Goal: Find specific page/section: Find specific page/section

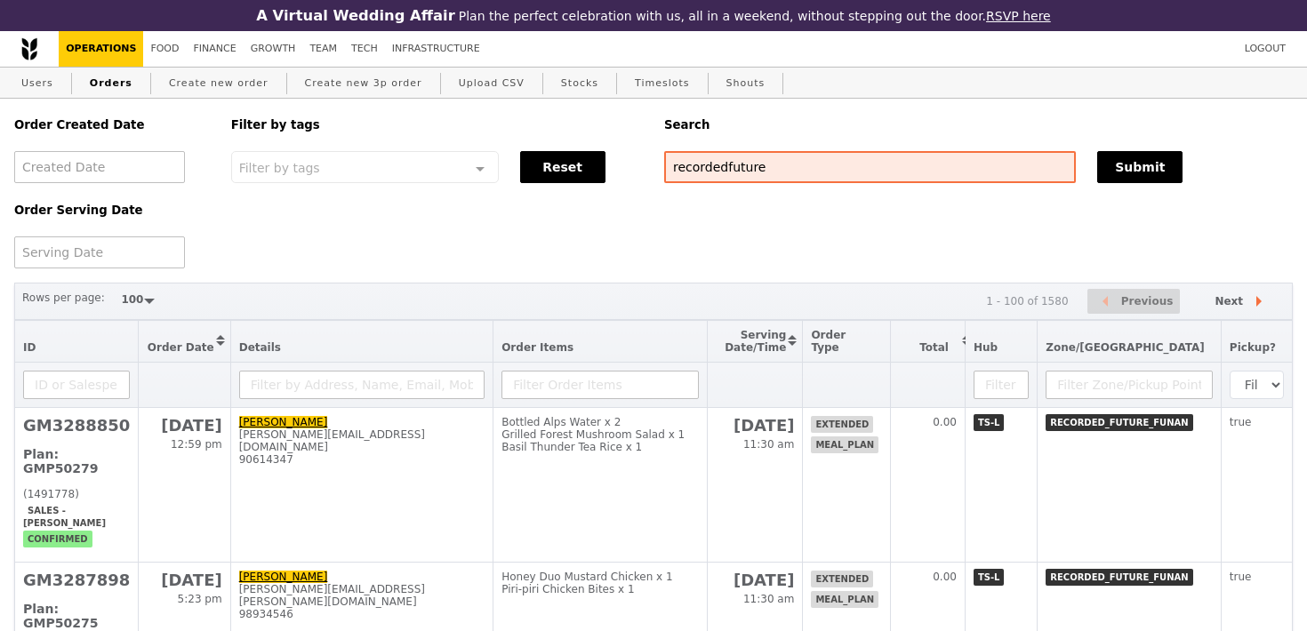
select select "100"
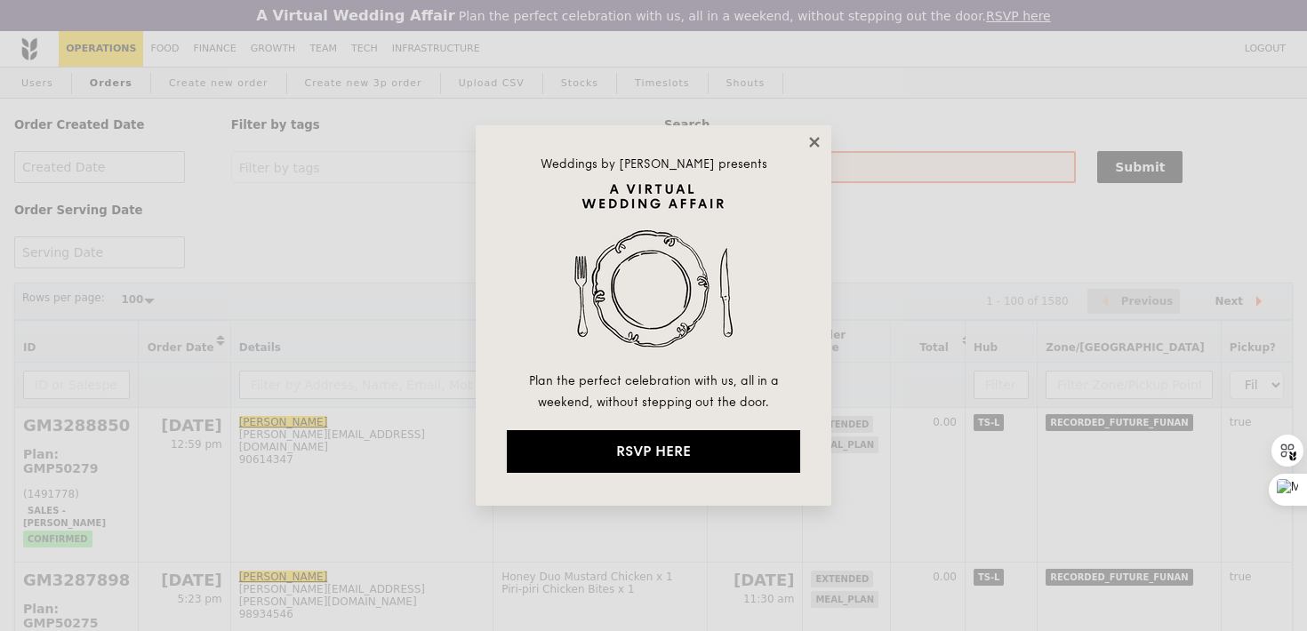
click at [808, 144] on icon at bounding box center [815, 142] width 16 height 16
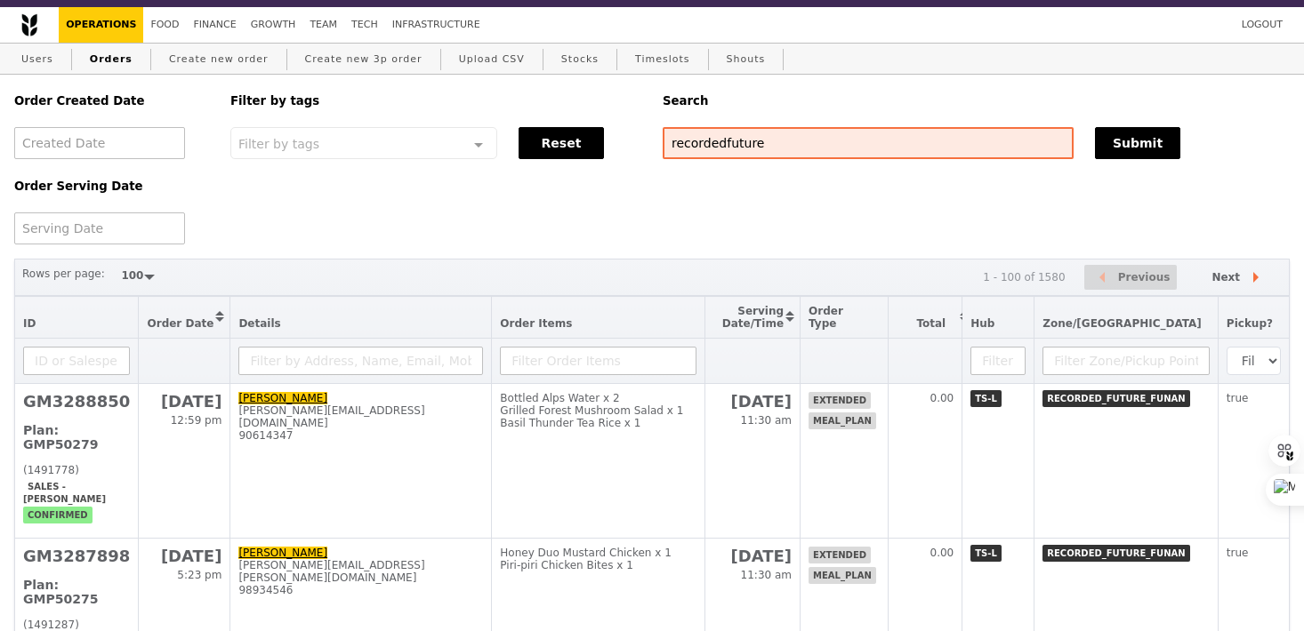
scroll to position [43, 0]
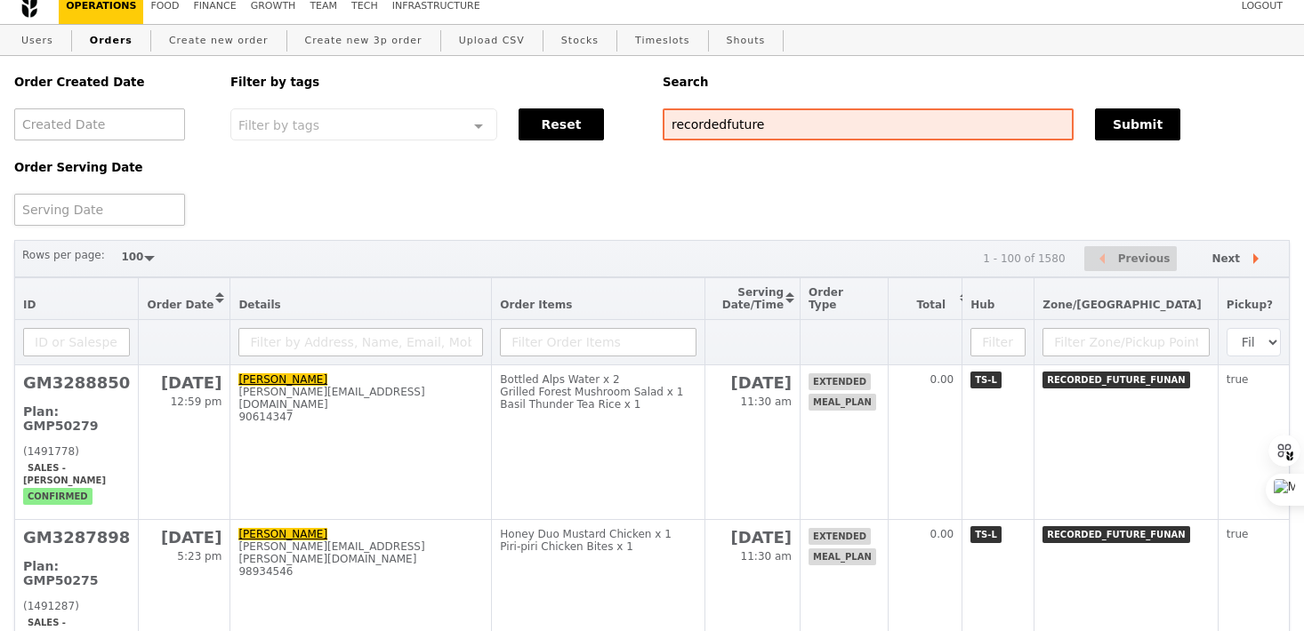
click at [140, 205] on div at bounding box center [99, 210] width 171 height 32
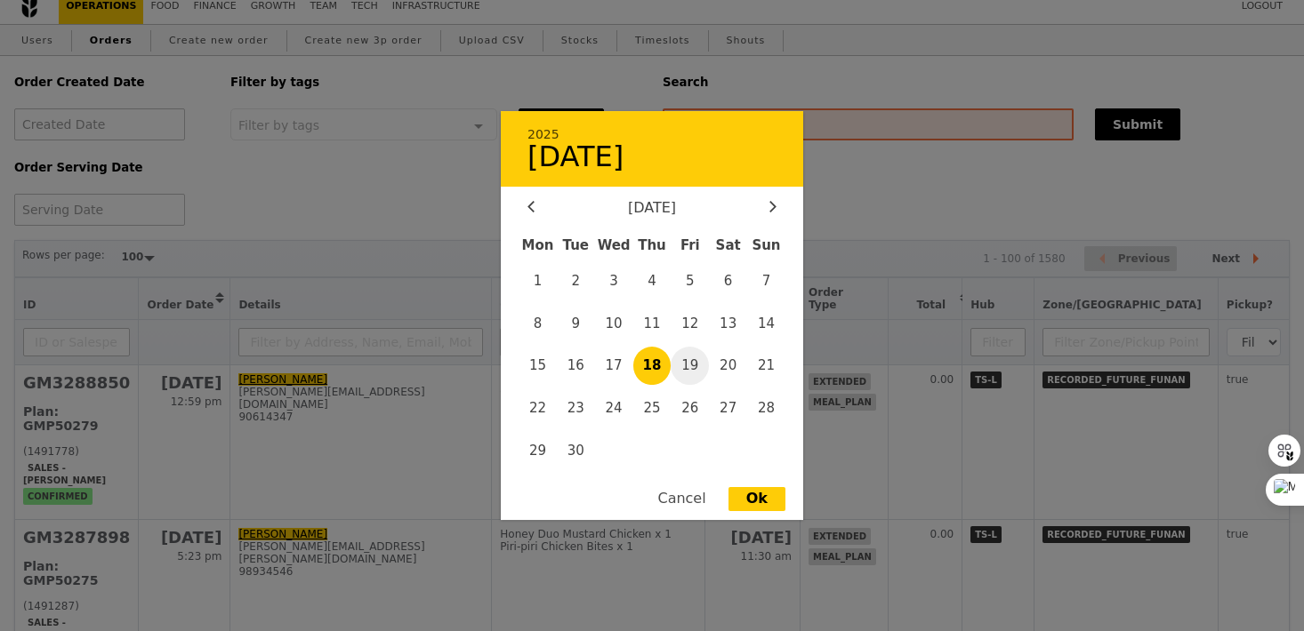
click at [696, 366] on span "19" at bounding box center [690, 366] width 38 height 38
type input "19 Sept 2025"
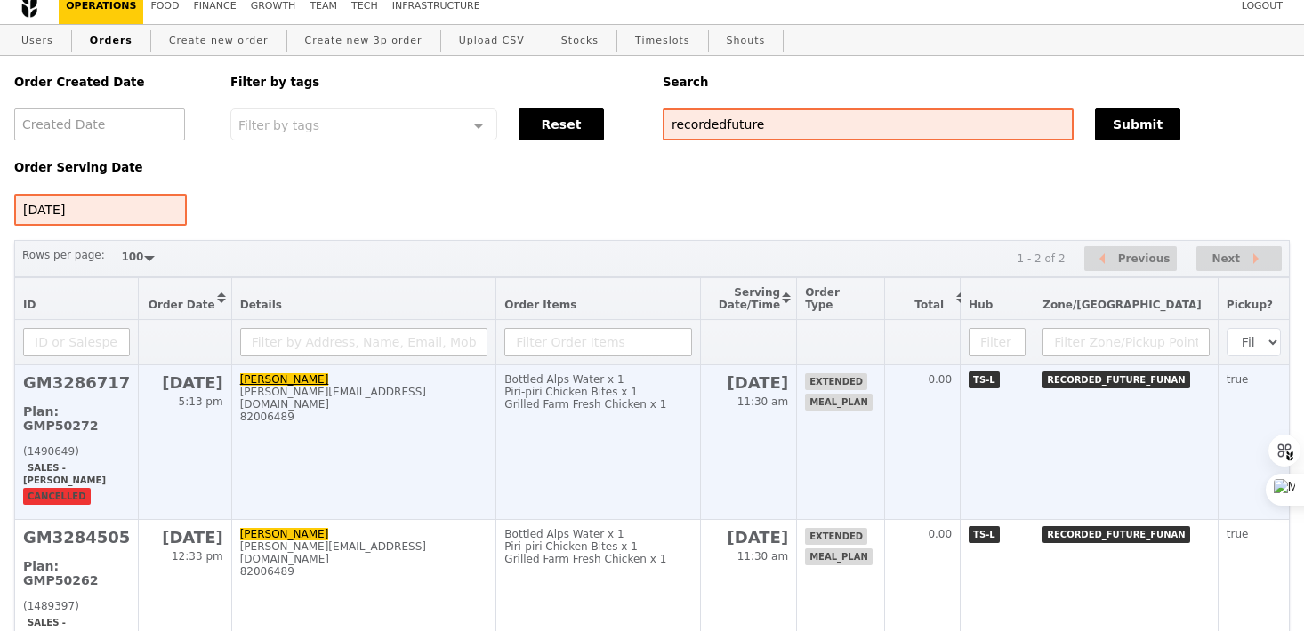
scroll to position [139, 0]
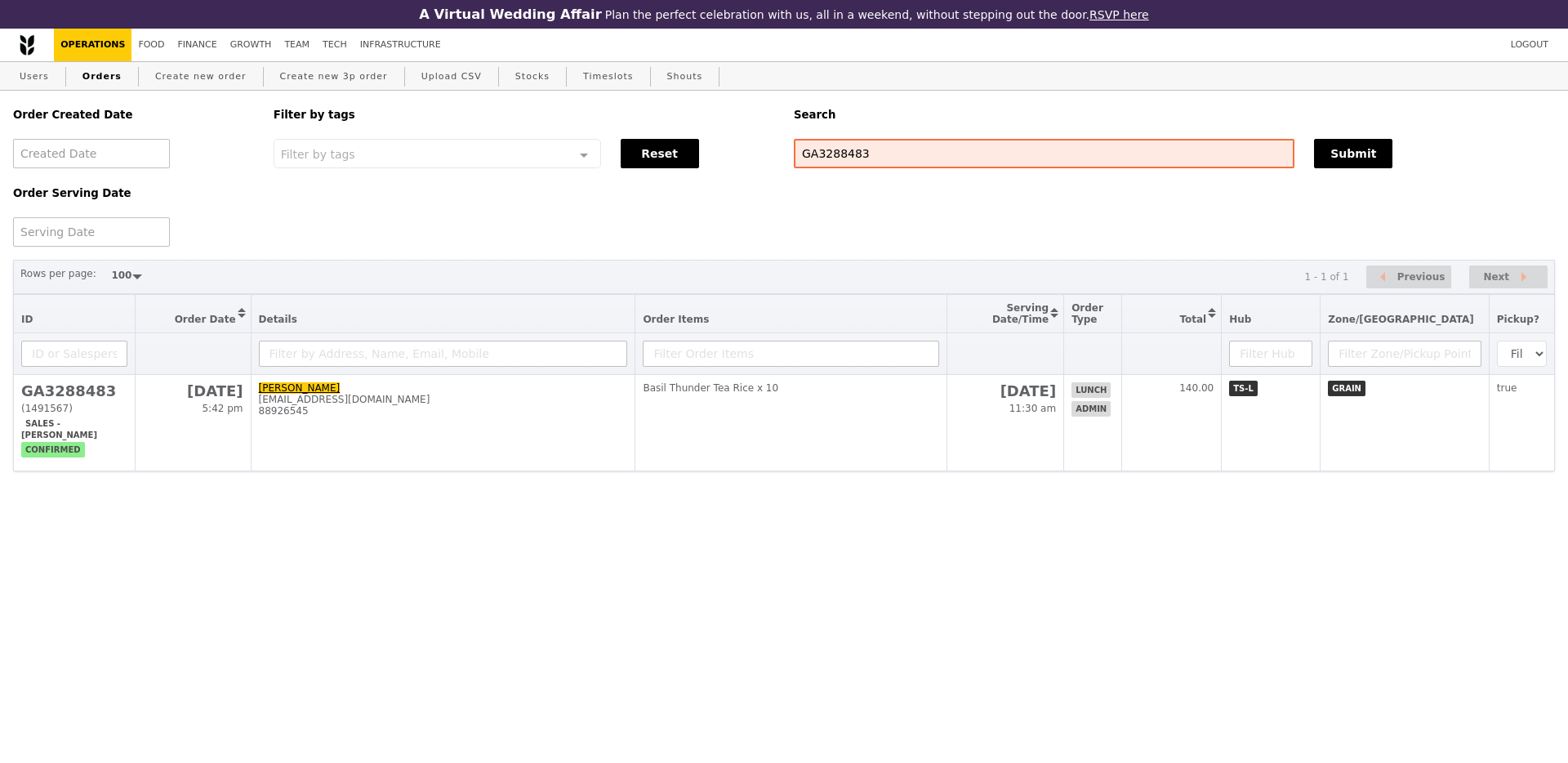
select select "100"
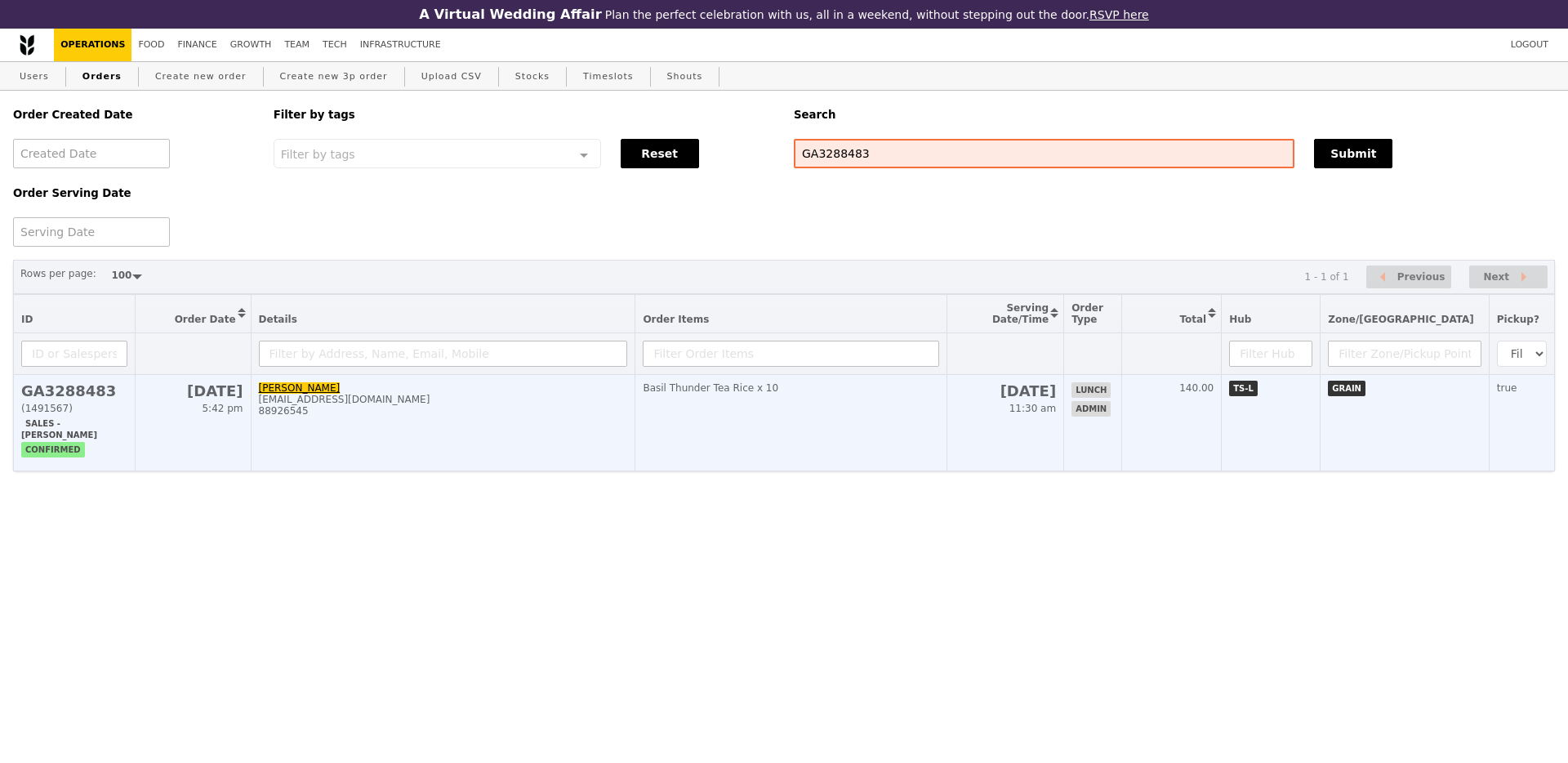
click at [838, 411] on td "Basil Thunder Tea Rice x 10" at bounding box center [792, 422] width 312 height 96
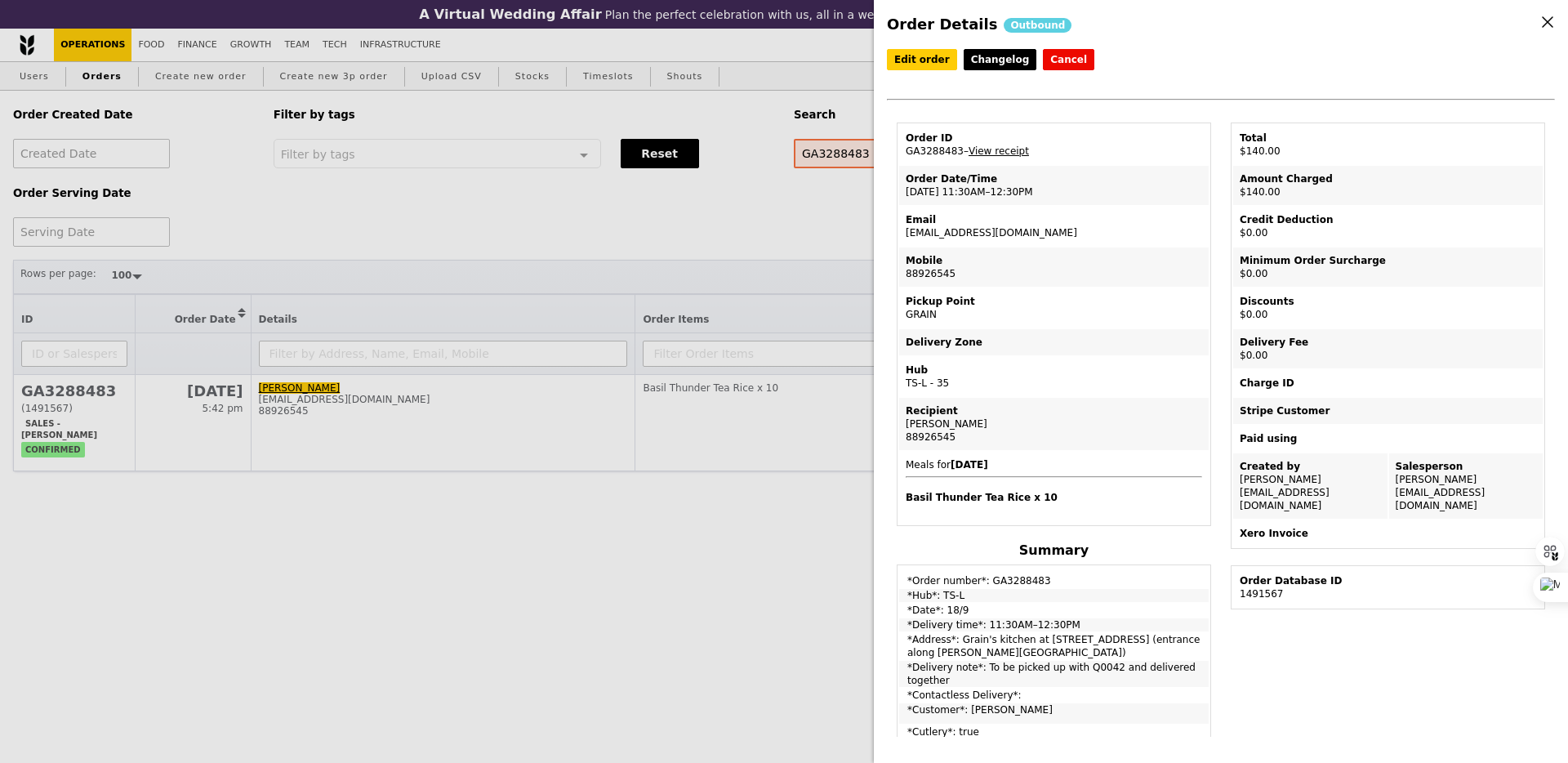
click at [932, 232] on td "Email [EMAIL_ADDRESS][DOMAIN_NAME]" at bounding box center [1054, 226] width 310 height 39
copy td "[EMAIL_ADDRESS][DOMAIN_NAME]"
click at [598, 259] on div "Order Details Outbound Edit order Changelog Cancel Order ID GA3288483 – View re…" at bounding box center [784, 381] width 1568 height 763
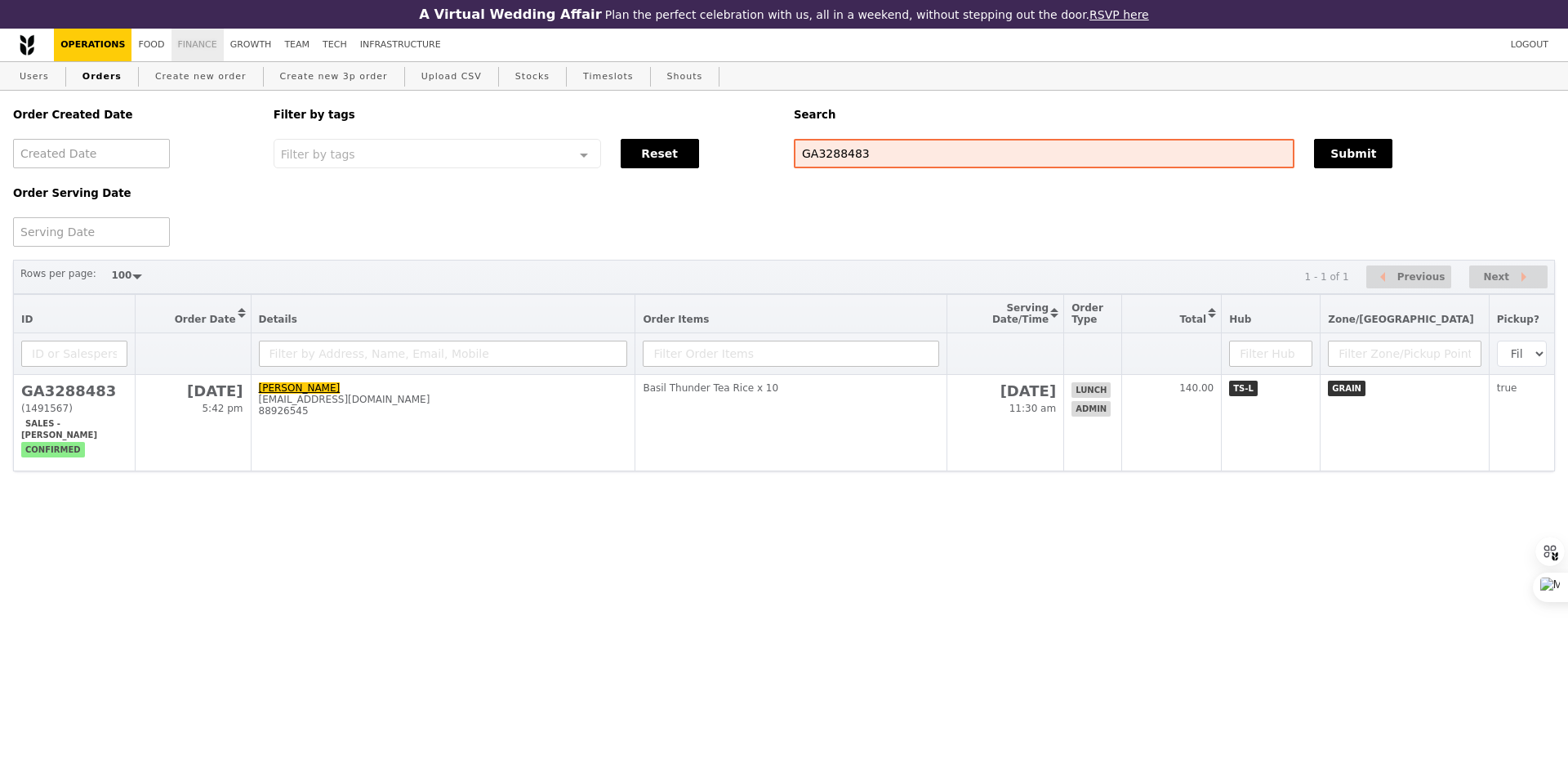
click at [194, 39] on link "Finance" at bounding box center [197, 45] width 52 height 33
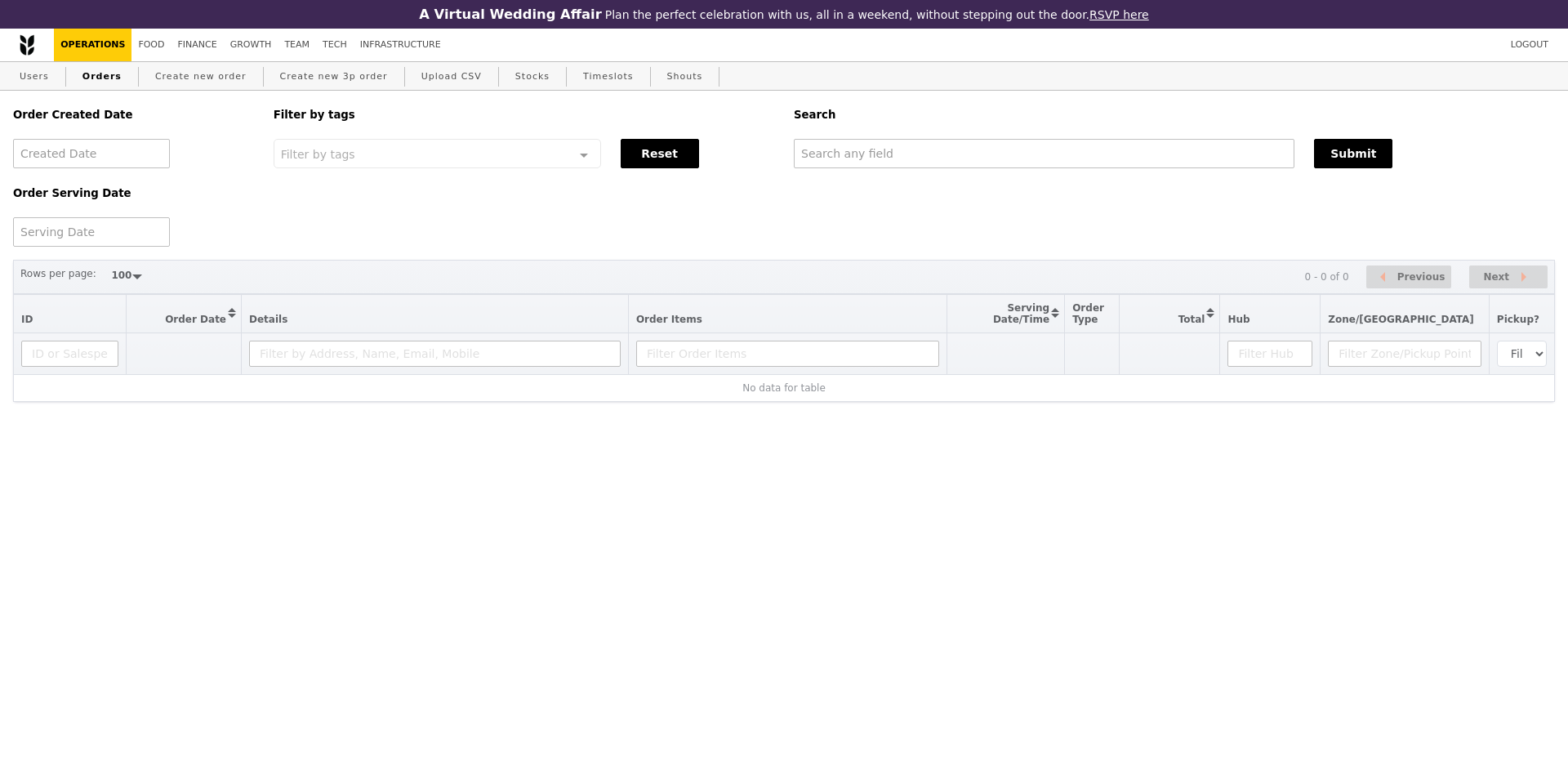
select select "100"
click at [953, 151] on input "text" at bounding box center [1043, 153] width 501 height 29
paste input "GA3288483"
type input "GA3288483"
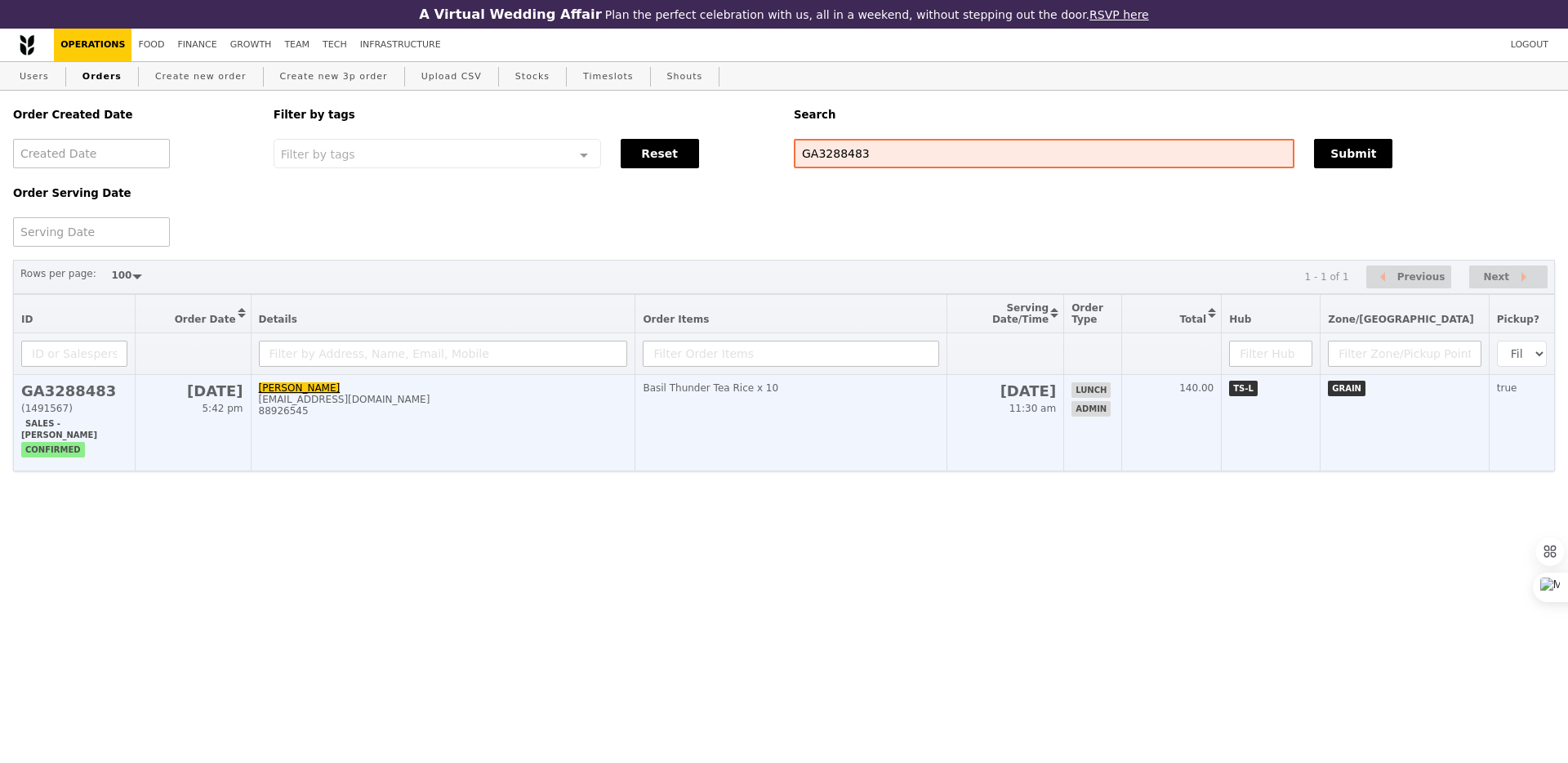
click at [948, 438] on td "Basil Thunder Tea Rice x 10" at bounding box center [792, 422] width 312 height 96
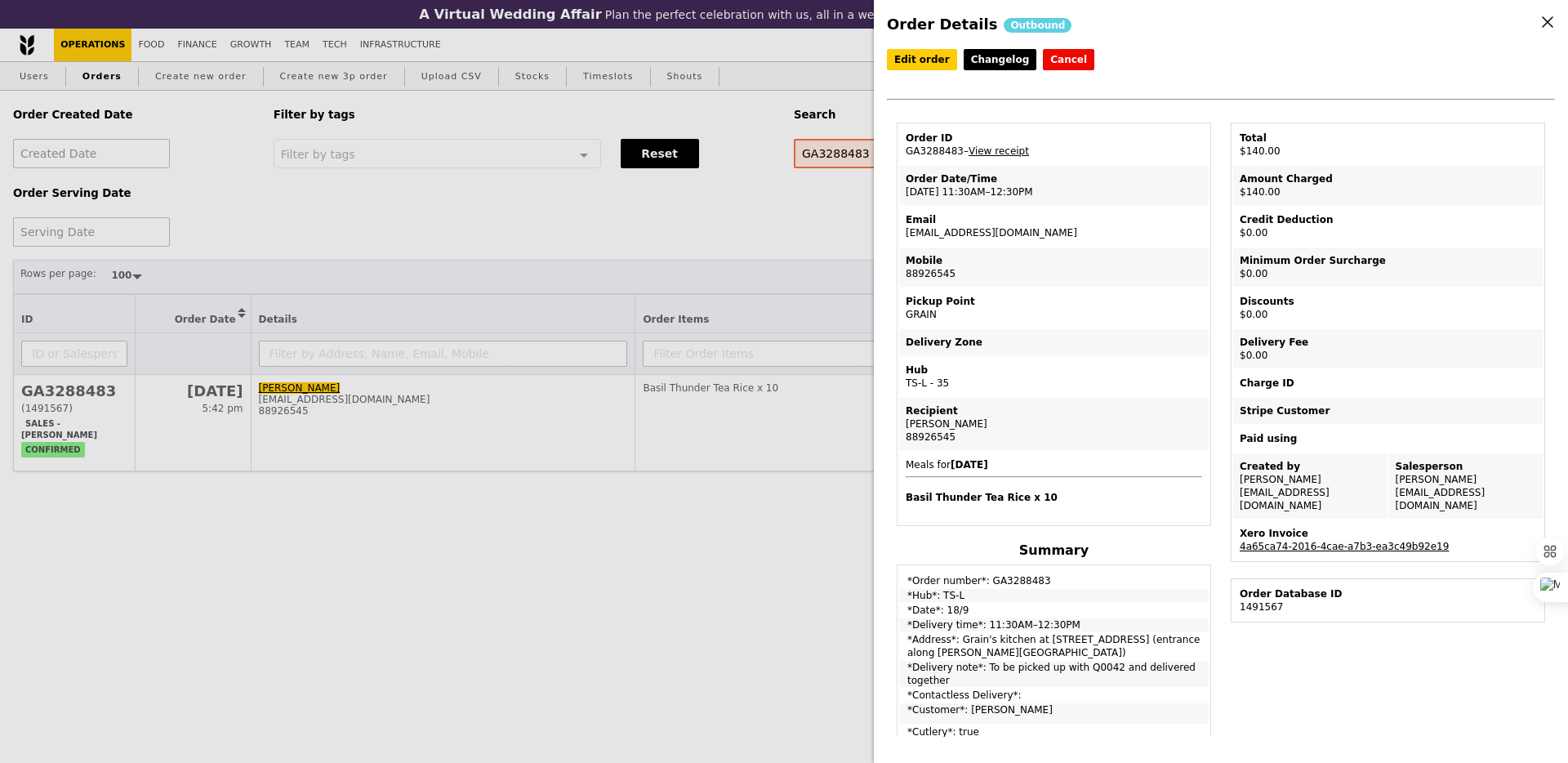
click at [1370, 541] on link "4a65ca74-2016-4cae-a7b3-ea3c49b92e19" at bounding box center [1345, 546] width 209 height 11
